Goal: Use online tool/utility: Utilize a website feature to perform a specific function

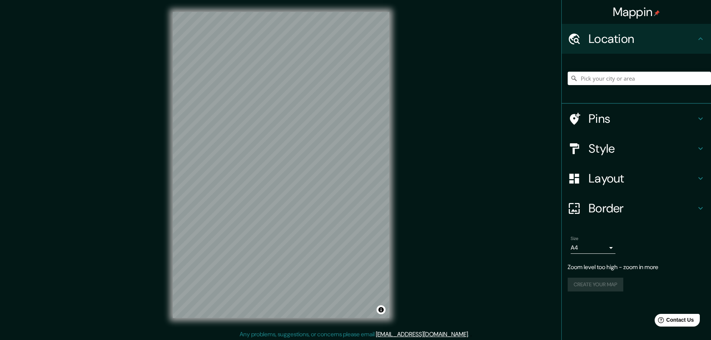
click at [699, 181] on icon at bounding box center [700, 178] width 9 height 9
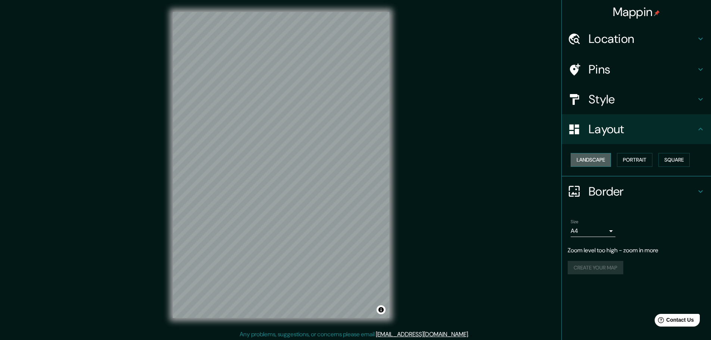
click at [590, 161] on button "Landscape" at bounding box center [590, 160] width 40 height 14
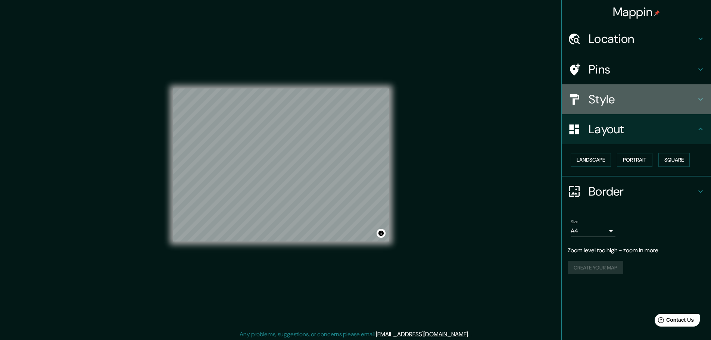
click at [662, 103] on h4 "Style" at bounding box center [641, 99] width 107 height 15
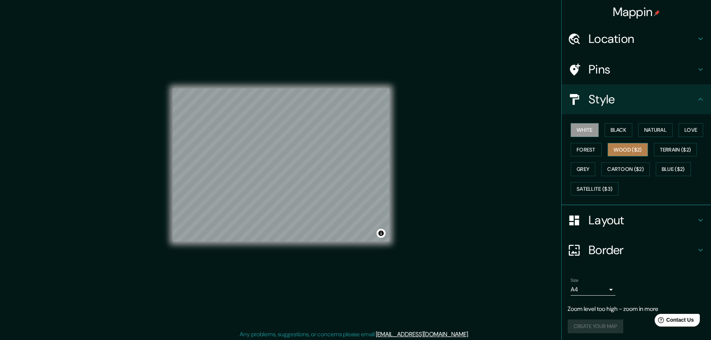
click at [617, 148] on button "Wood ($2)" at bounding box center [627, 150] width 40 height 14
click at [670, 150] on button "Terrain ($2)" at bounding box center [674, 150] width 43 height 14
click at [669, 164] on button "Blue ($2)" at bounding box center [672, 169] width 35 height 14
click at [696, 38] on icon at bounding box center [700, 38] width 9 height 9
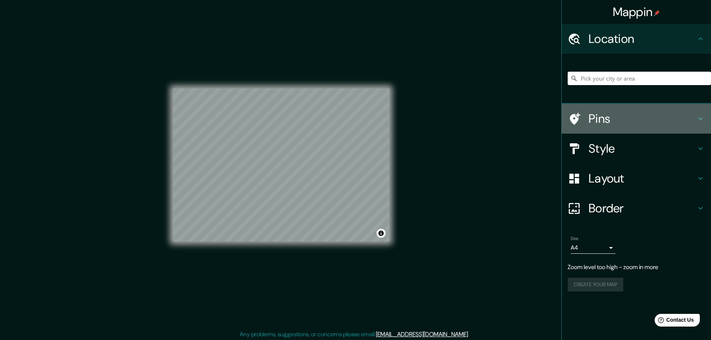
click at [699, 118] on icon at bounding box center [700, 118] width 4 height 3
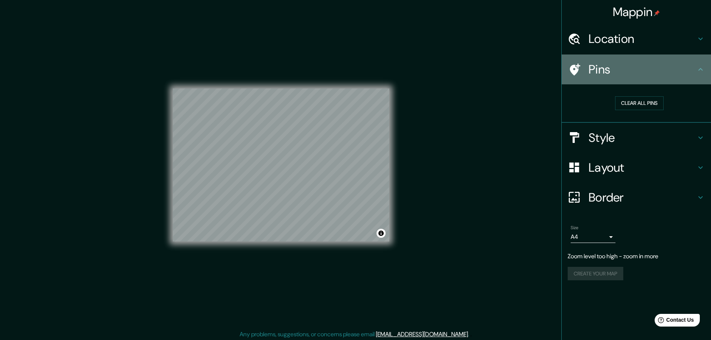
click at [592, 71] on h4 "Pins" at bounding box center [641, 69] width 107 height 15
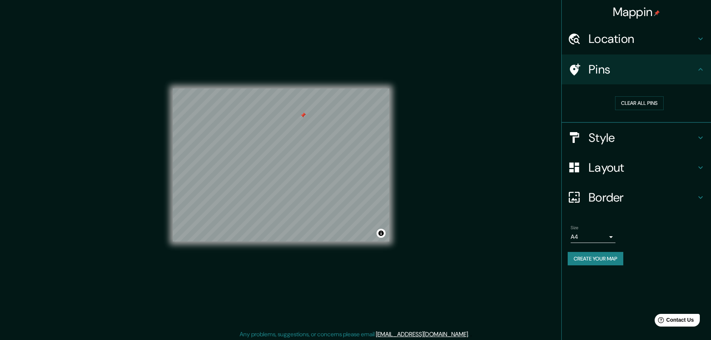
drag, startPoint x: 244, startPoint y: 147, endPoint x: 303, endPoint y: 112, distance: 69.1
click at [303, 112] on div at bounding box center [303, 115] width 6 height 6
drag, startPoint x: 300, startPoint y: 113, endPoint x: 294, endPoint y: 119, distance: 8.7
click at [294, 119] on div at bounding box center [297, 120] width 6 height 6
drag, startPoint x: 290, startPoint y: 126, endPoint x: 308, endPoint y: 184, distance: 61.1
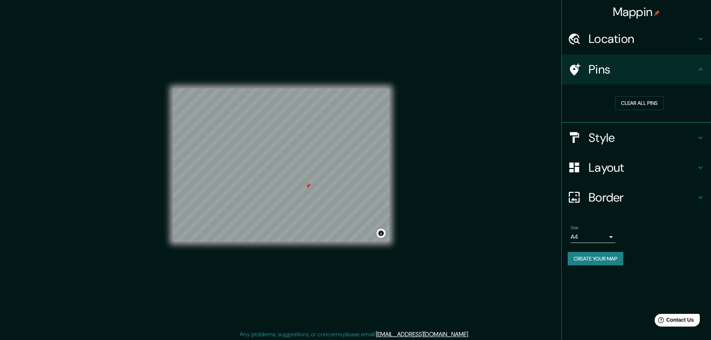
click at [308, 184] on div at bounding box center [308, 186] width 6 height 6
click at [631, 100] on button "Clear all pins" at bounding box center [639, 103] width 48 height 14
click at [652, 142] on h4 "Style" at bounding box center [641, 137] width 107 height 15
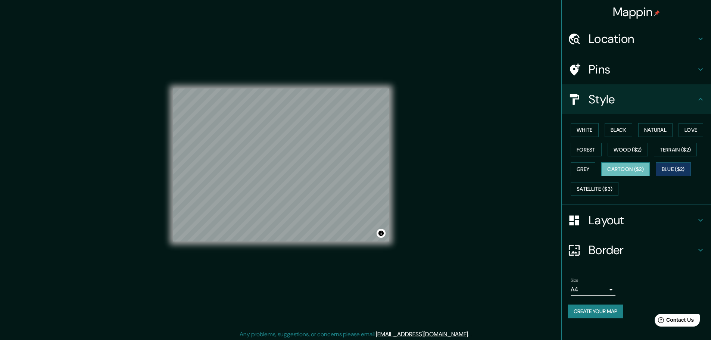
click at [630, 166] on button "Cartoon ($2)" at bounding box center [625, 169] width 48 height 14
click at [382, 233] on button "Toggle attribution" at bounding box center [380, 233] width 9 height 9
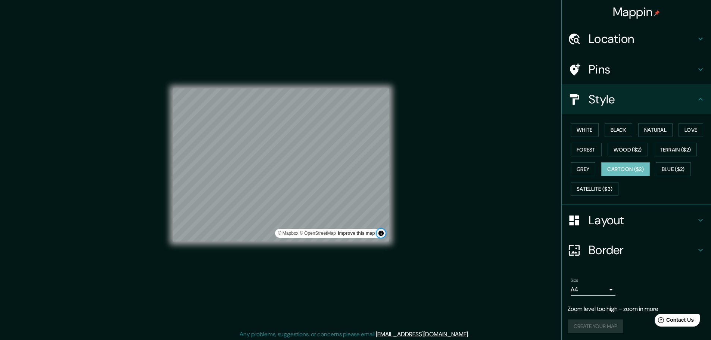
click at [382, 233] on button "Toggle attribution" at bounding box center [380, 233] width 9 height 9
click at [654, 125] on button "Natural" at bounding box center [655, 130] width 34 height 14
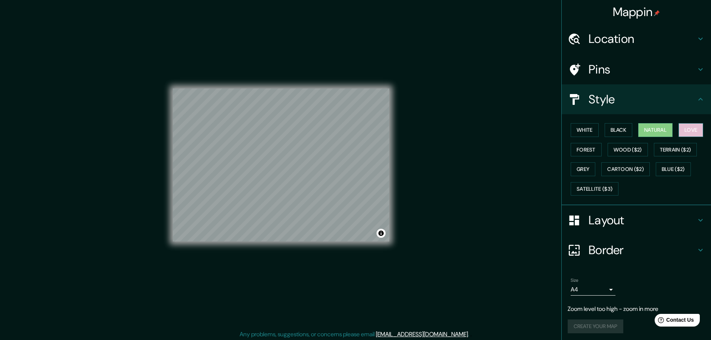
click at [690, 129] on button "Love" at bounding box center [690, 130] width 25 height 14
click at [577, 148] on button "Forest" at bounding box center [585, 150] width 31 height 14
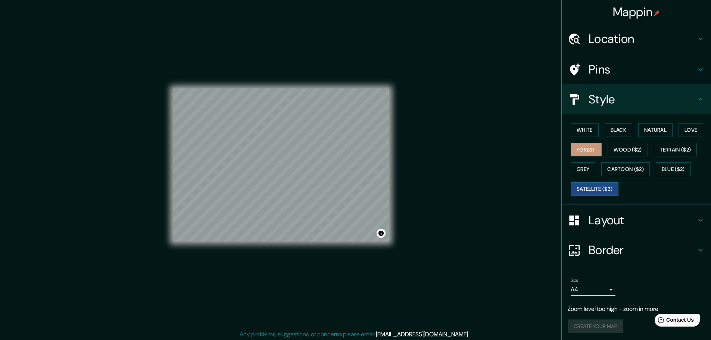
click at [586, 192] on button "Satellite ($3)" at bounding box center [594, 189] width 48 height 14
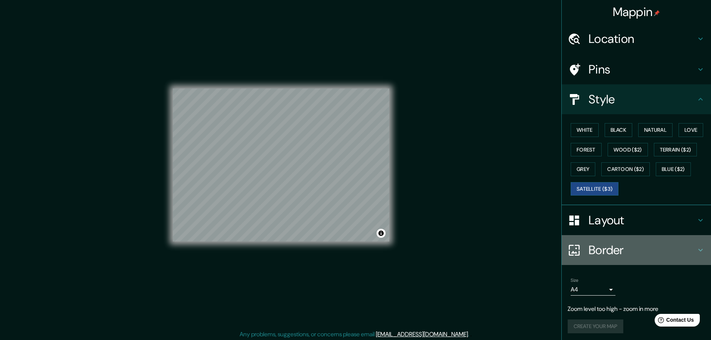
click at [688, 253] on h4 "Border" at bounding box center [641, 249] width 107 height 15
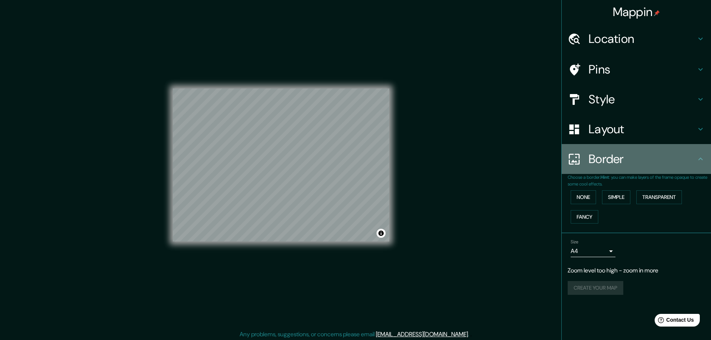
click at [696, 160] on icon at bounding box center [700, 158] width 9 height 9
